Goal: Information Seeking & Learning: Learn about a topic

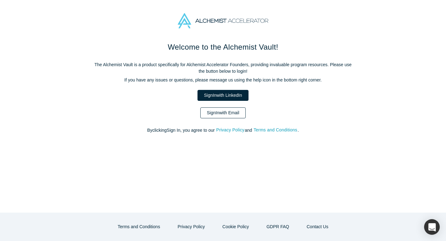
click at [229, 111] on link "Sign In with Email" at bounding box center [223, 113] width 46 height 11
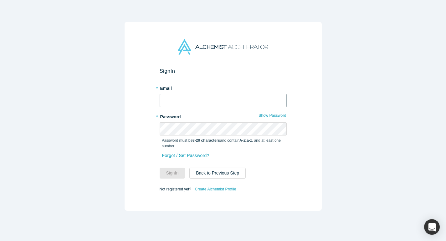
click at [215, 97] on input "text" at bounding box center [222, 100] width 127 height 13
type input "[EMAIL_ADDRESS][DOMAIN_NAME]"
click at [178, 171] on button "Sign In" at bounding box center [172, 173] width 26 height 11
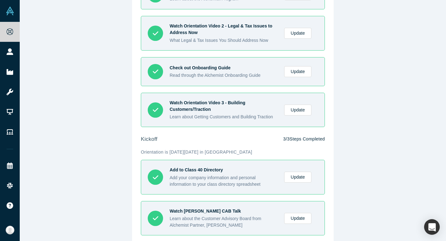
scroll to position [236, 0]
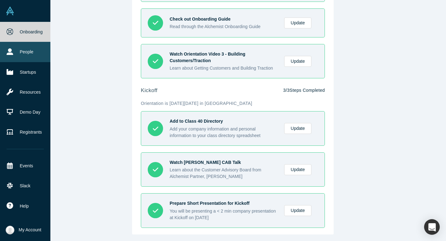
click at [35, 56] on link "People" at bounding box center [25, 52] width 50 height 20
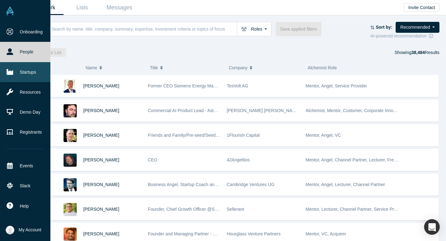
click at [20, 76] on link "Startups" at bounding box center [25, 72] width 50 height 20
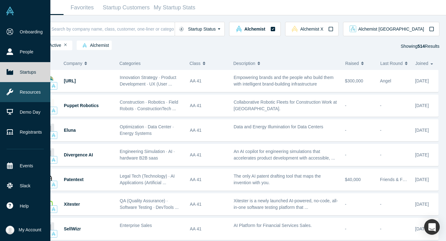
click at [26, 89] on link "Resources" at bounding box center [25, 92] width 50 height 20
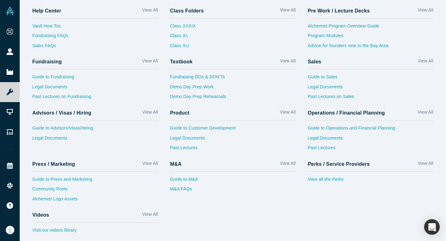
click at [284, 172] on div "Guide to M&A M&A FAQs" at bounding box center [233, 186] width 126 height 28
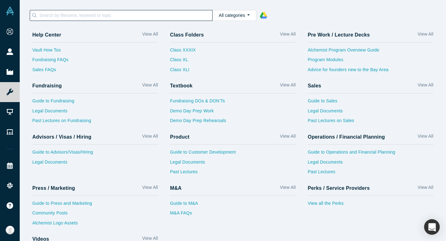
click at [127, 15] on input at bounding box center [125, 15] width 173 height 8
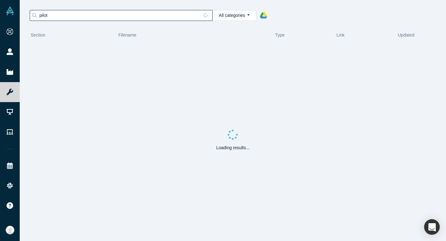
type input "pilot"
click at [54, 17] on input "pilot" at bounding box center [119, 15] width 160 height 8
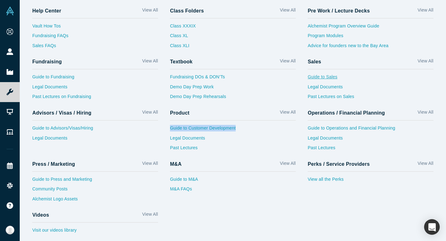
click at [326, 80] on link "Guide to Sales" at bounding box center [370, 79] width 126 height 10
click at [240, 172] on div "Guide to M&A M&A FAQs" at bounding box center [233, 186] width 126 height 28
